Goal: Check status: Check status

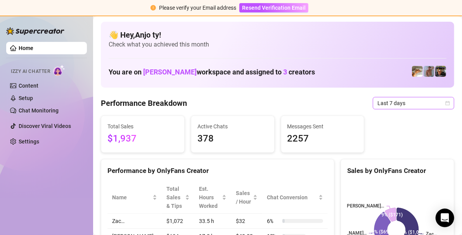
click at [446, 102] on icon "calendar" at bounding box center [448, 103] width 5 height 5
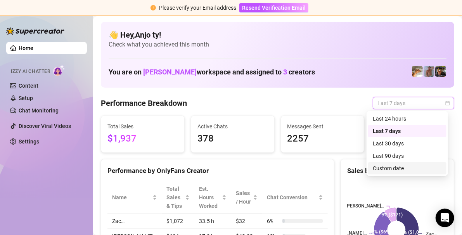
click at [393, 168] on div "Custom date" at bounding box center [407, 168] width 69 height 9
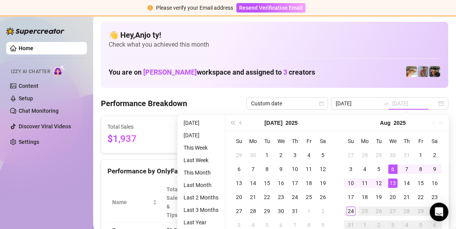
type input "[DATE]"
click at [351, 210] on div "24" at bounding box center [350, 210] width 9 height 9
click at [351, 210] on rect at bounding box center [392, 230] width 99 height 97
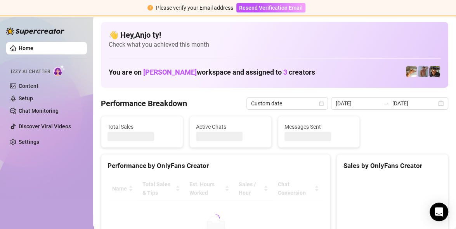
type input "[DATE]"
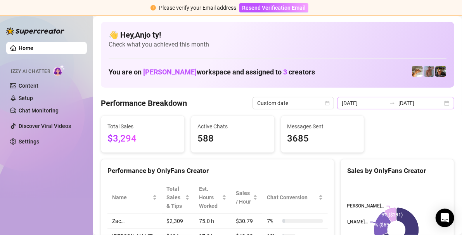
click at [444, 101] on div "[DATE] [DATE]" at bounding box center [395, 103] width 117 height 12
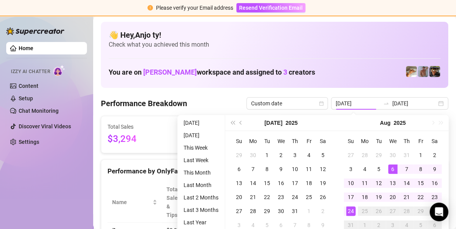
click at [152, 87] on div "👋 Hey, [PERSON_NAME] ! Check what you achieved this month You are on [PERSON_NA…" at bounding box center [274, 55] width 347 height 66
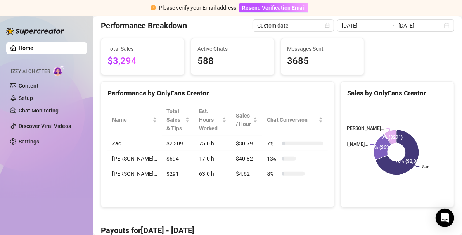
scroll to position [39, 0]
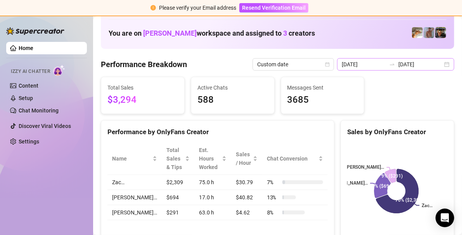
click at [443, 61] on div "[DATE] [DATE]" at bounding box center [395, 64] width 117 height 12
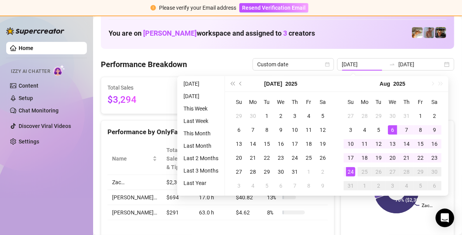
click at [135, 122] on div "Performance by OnlyFans Creator" at bounding box center [217, 129] width 233 height 17
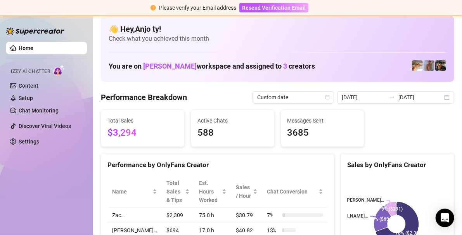
scroll to position [0, 0]
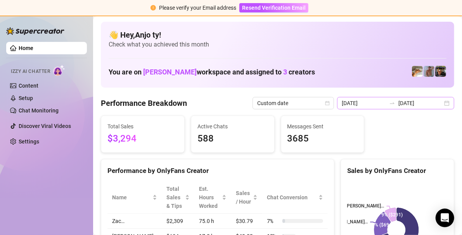
click at [445, 104] on div "[DATE] [DATE]" at bounding box center [395, 103] width 117 height 12
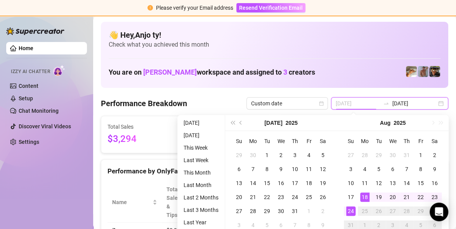
type input "[DATE]"
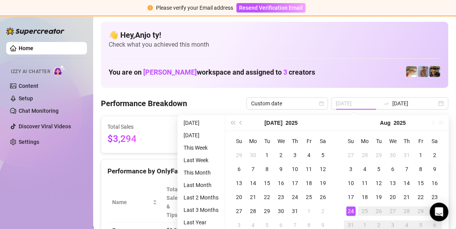
click at [351, 210] on div "24" at bounding box center [350, 210] width 9 height 9
click at [351, 210] on rect at bounding box center [392, 230] width 99 height 97
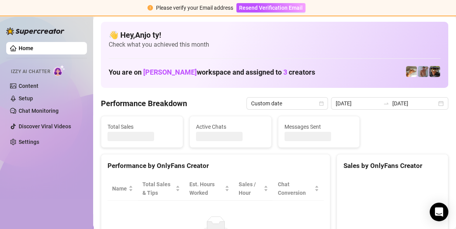
type input "[DATE]"
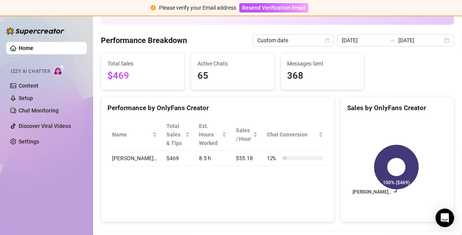
scroll to position [39, 0]
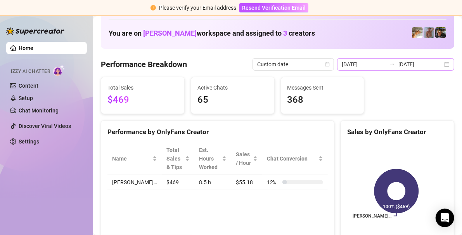
click at [441, 63] on div "[DATE] [DATE]" at bounding box center [395, 64] width 117 height 12
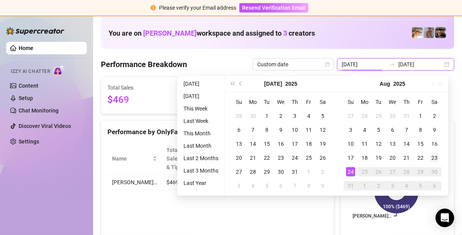
type input "[DATE]"
click at [436, 157] on div "23" at bounding box center [434, 157] width 9 height 9
click at [436, 157] on rect at bounding box center [396, 191] width 99 height 97
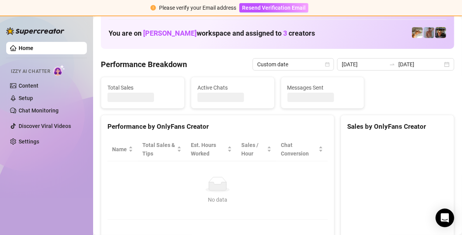
type input "[DATE]"
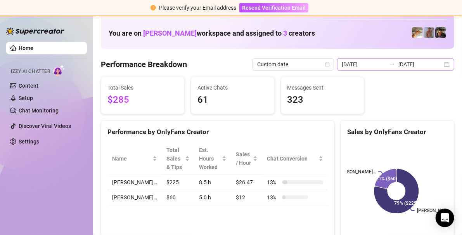
click at [442, 65] on div "[DATE] [DATE]" at bounding box center [395, 64] width 117 height 12
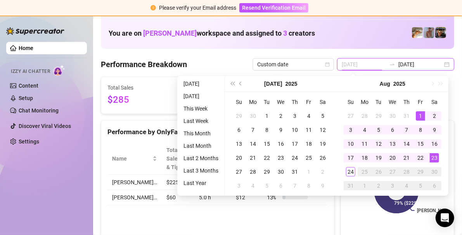
type input "[DATE]"
click at [422, 116] on div "1" at bounding box center [420, 115] width 9 height 9
type input "[DATE]"
click at [352, 173] on div "24" at bounding box center [350, 171] width 9 height 9
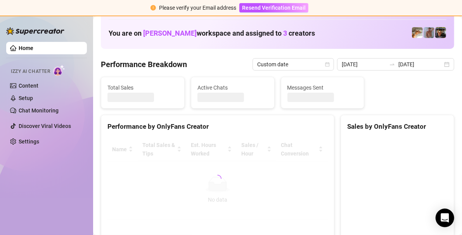
type input "[DATE]"
